Goal: Download file/media

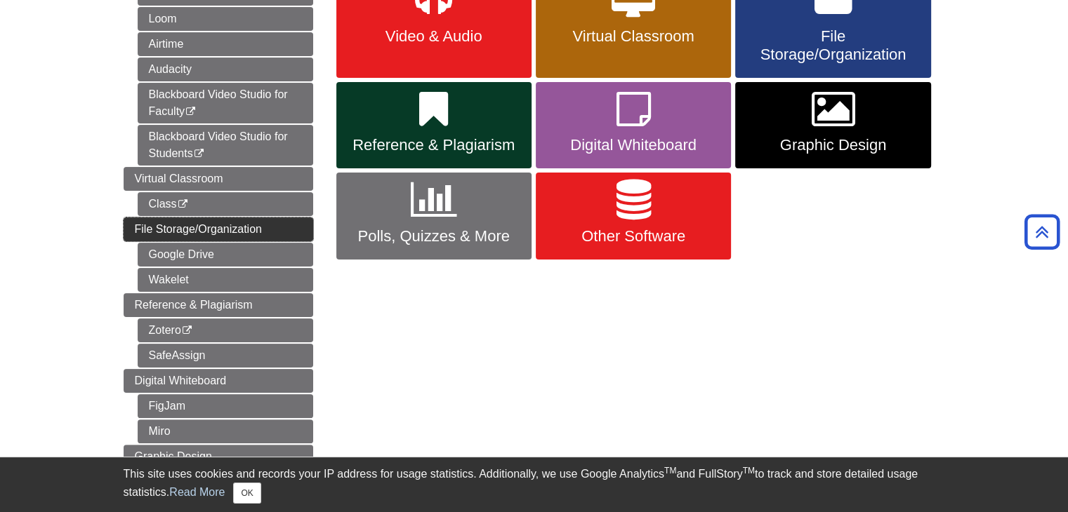
scroll to position [351, 0]
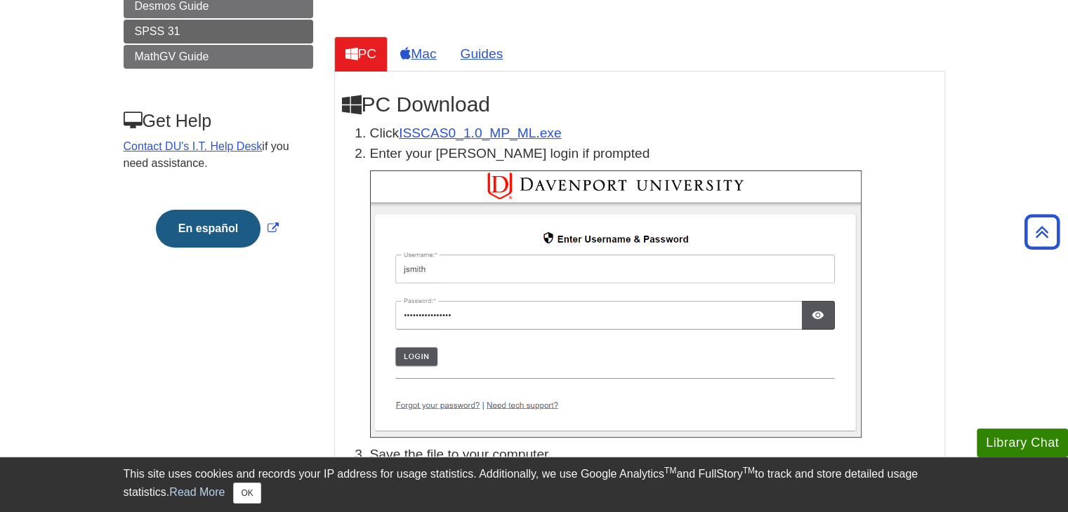
scroll to position [211, 0]
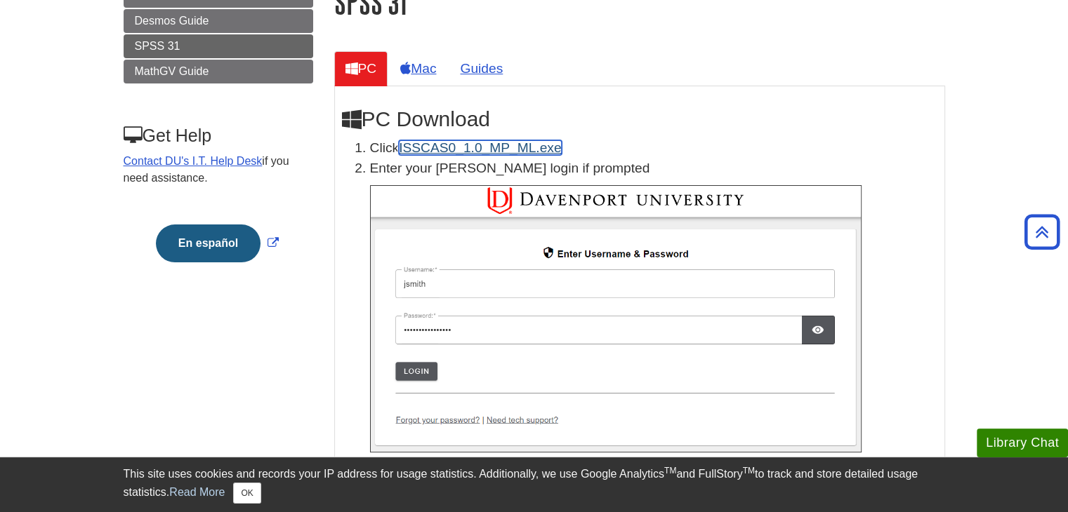
click at [463, 147] on link "ISSCAS0_1.0_MP_ML.exe" at bounding box center [480, 147] width 162 height 15
click at [249, 483] on button "OK" at bounding box center [246, 493] width 27 height 21
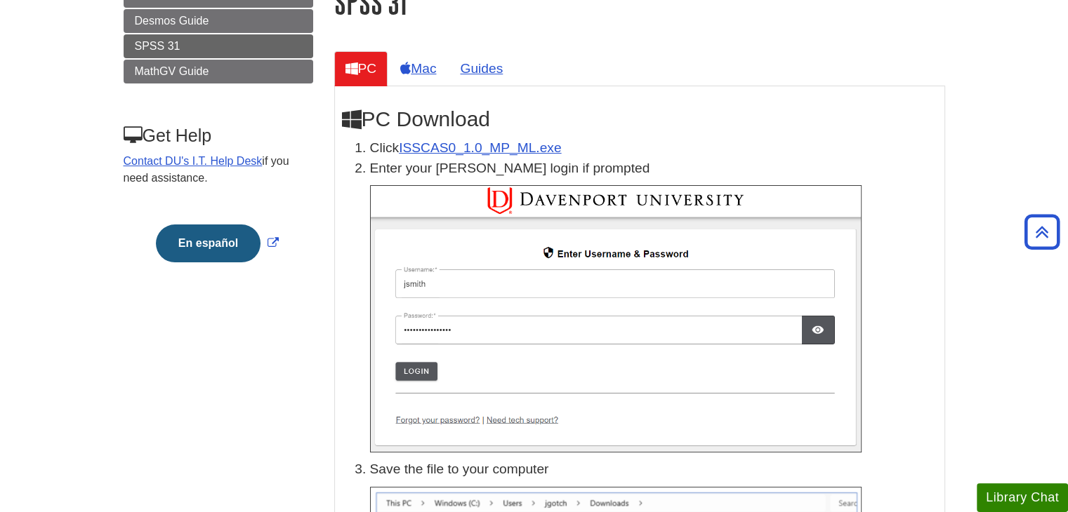
drag, startPoint x: 605, startPoint y: 88, endPoint x: 605, endPoint y: 97, distance: 9.1
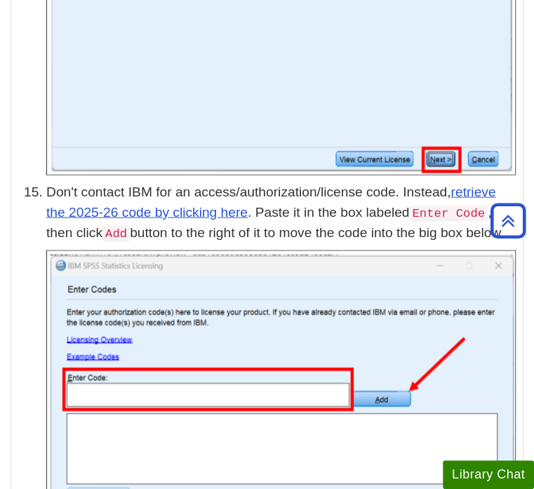
scroll to position [4078, 0]
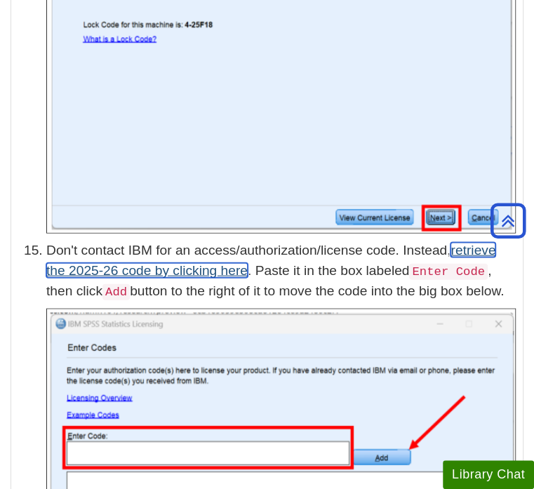
click at [205, 243] on link "retrieve the 2025-26 code by clicking here" at bounding box center [270, 260] width 449 height 35
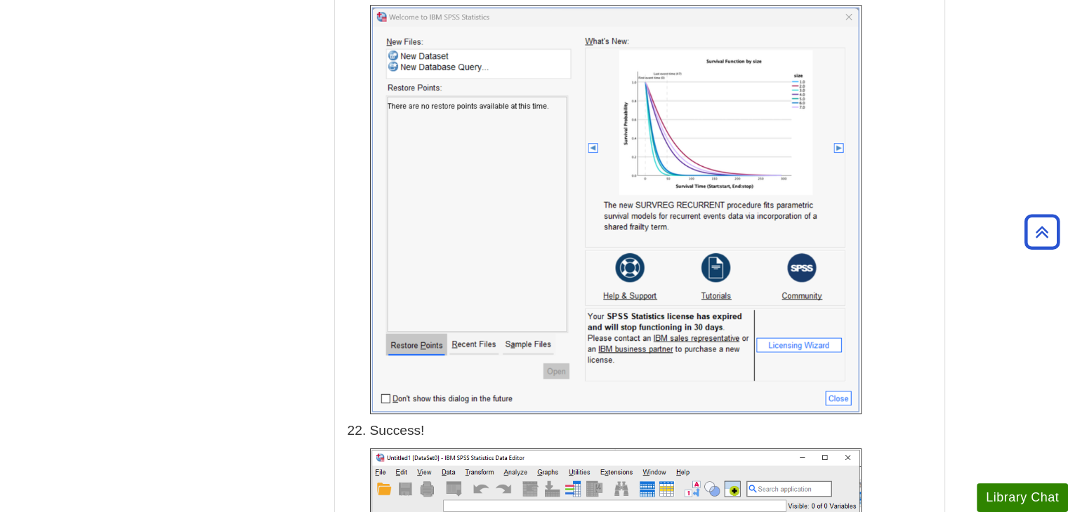
scroll to position [6394, 0]
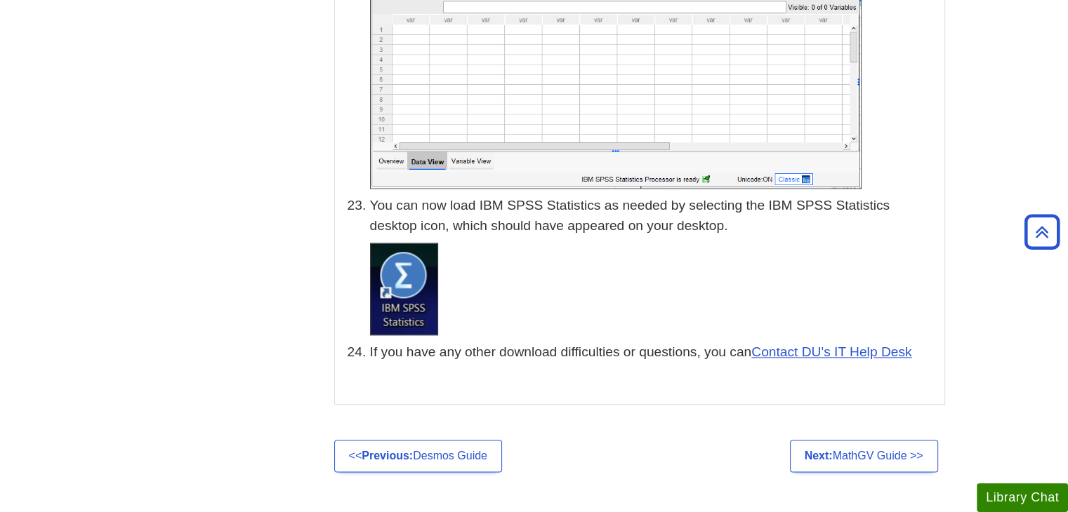
scroll to position [6886, 0]
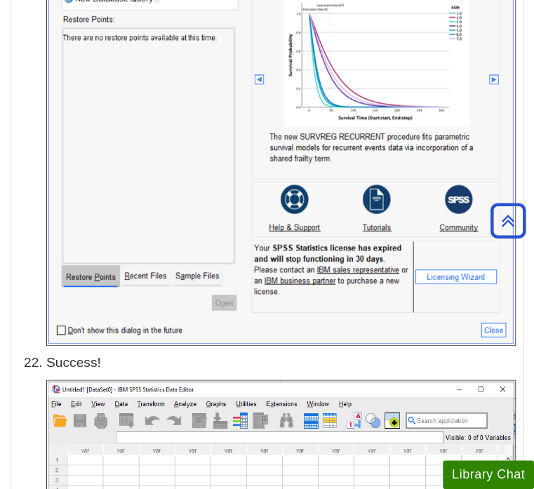
click at [68, 74] on img at bounding box center [281, 141] width 470 height 409
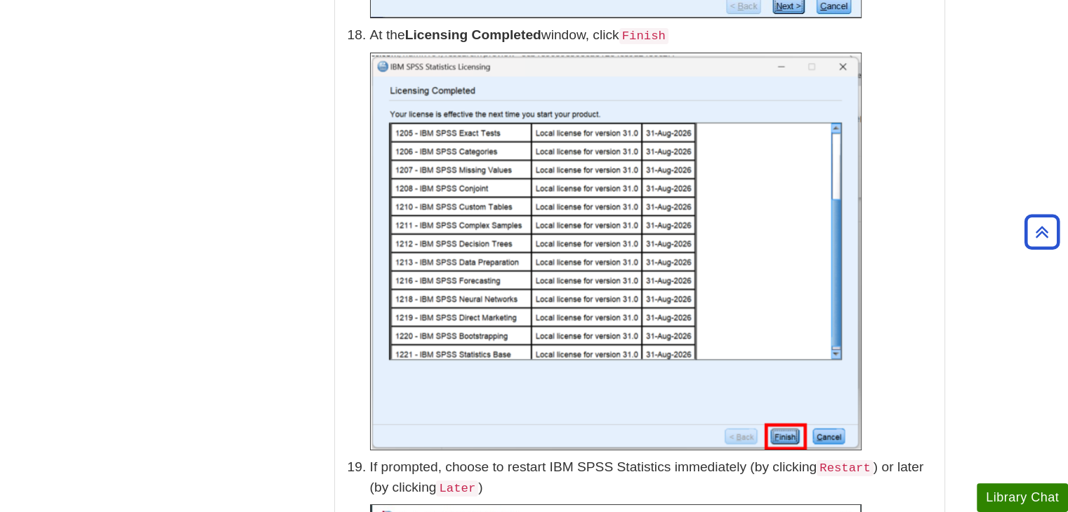
scroll to position [5201, 0]
